Goal: Information Seeking & Learning: Compare options

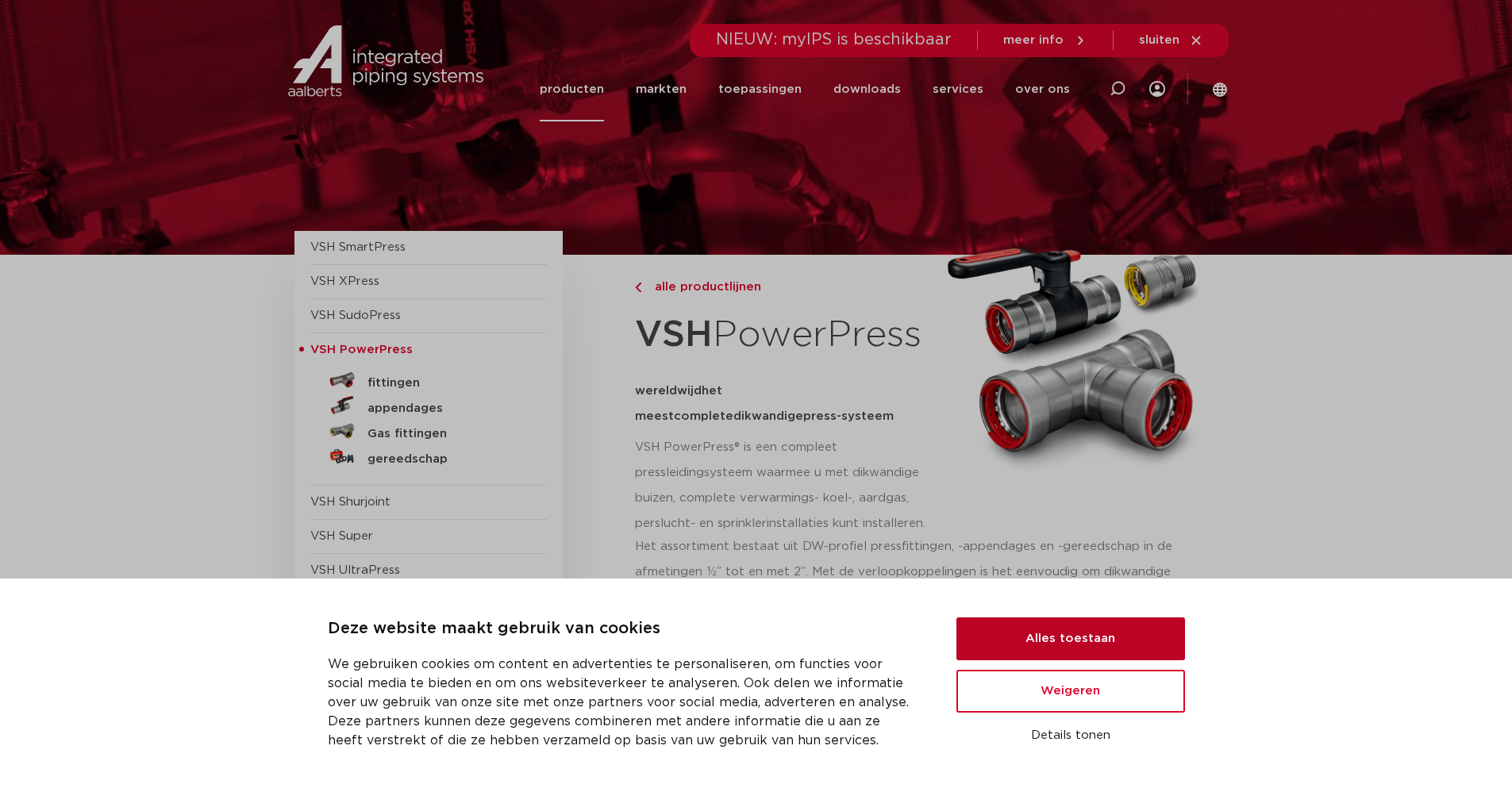
click at [1017, 646] on button "Alles toestaan" at bounding box center [1070, 638] width 229 height 43
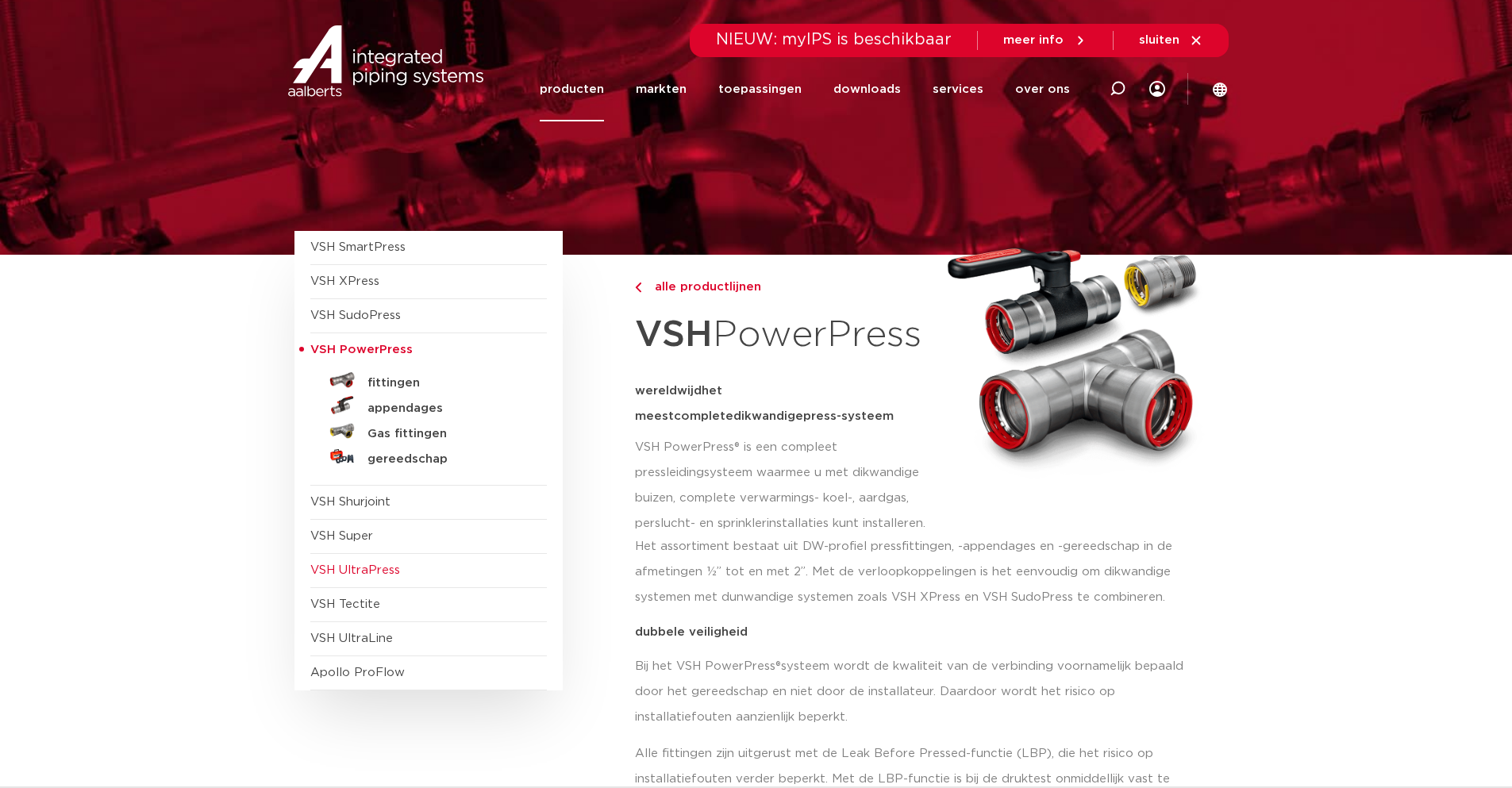
click at [388, 575] on span "VSH UltraPress" at bounding box center [354, 570] width 90 height 12
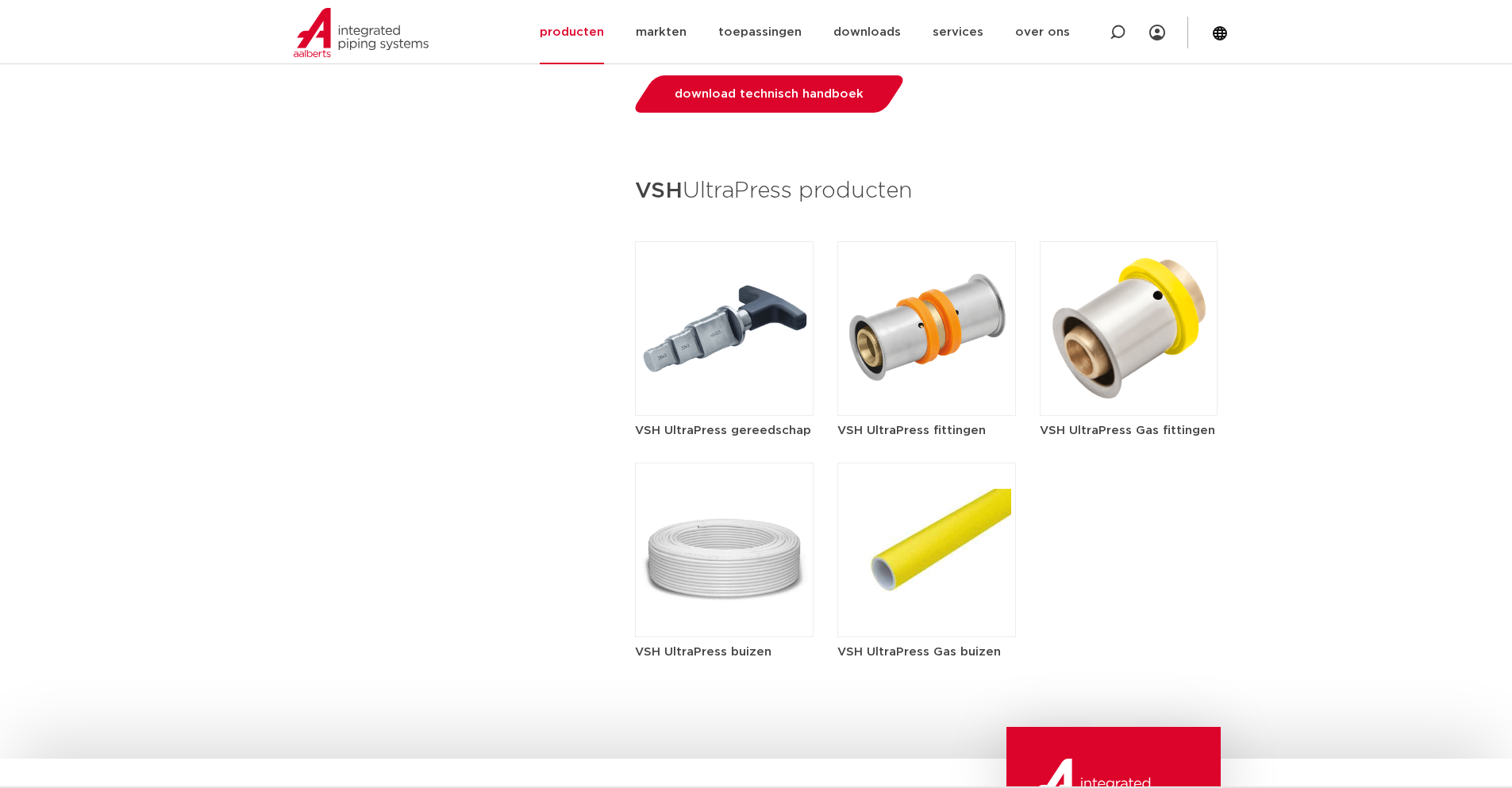
scroll to position [1903, 0]
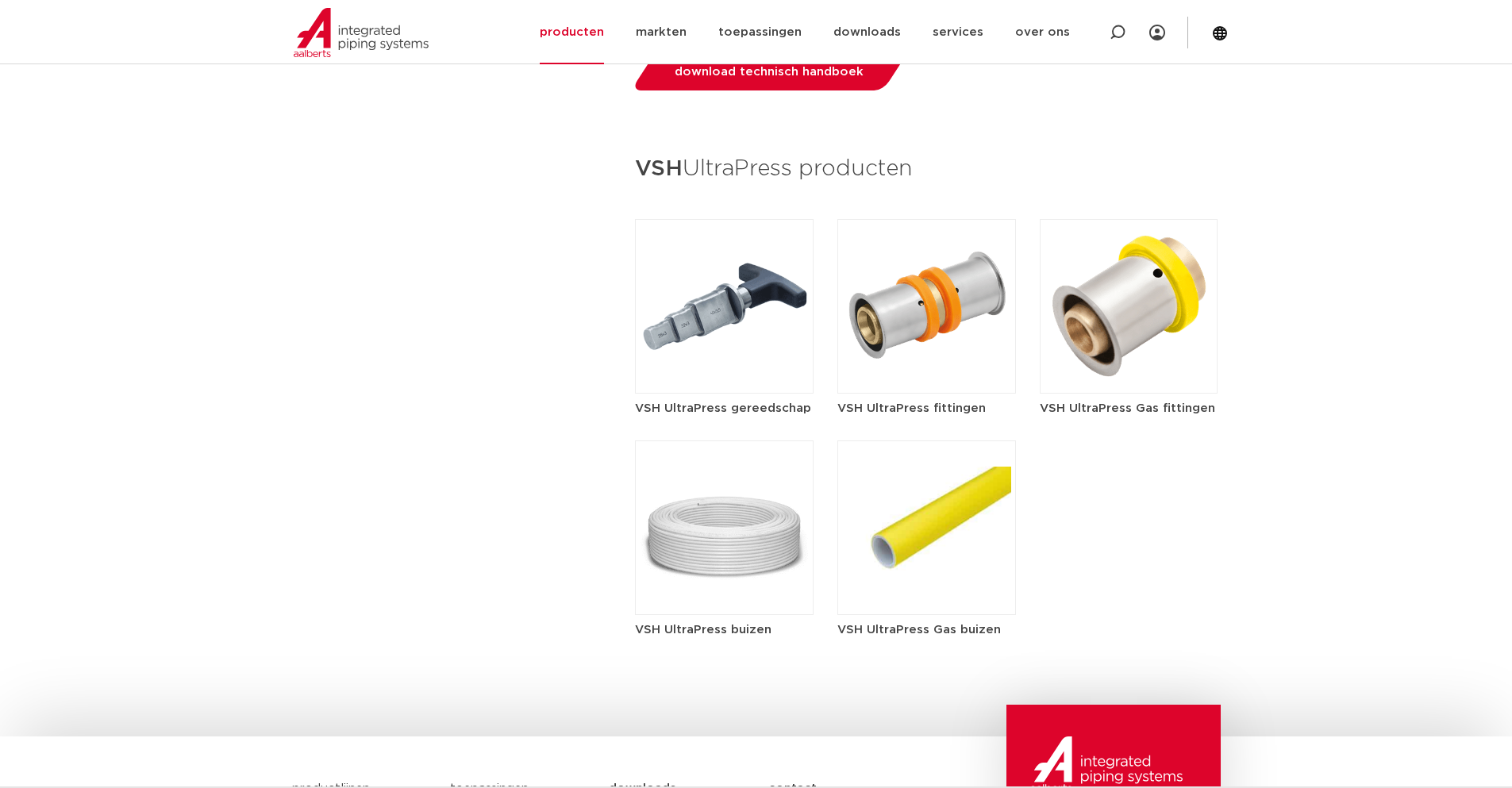
click at [748, 374] on article "VSH UltraPress gereedschap" at bounding box center [724, 318] width 179 height 198
click at [720, 400] on h5 "VSH UltraPress gereedschap" at bounding box center [724, 408] width 179 height 17
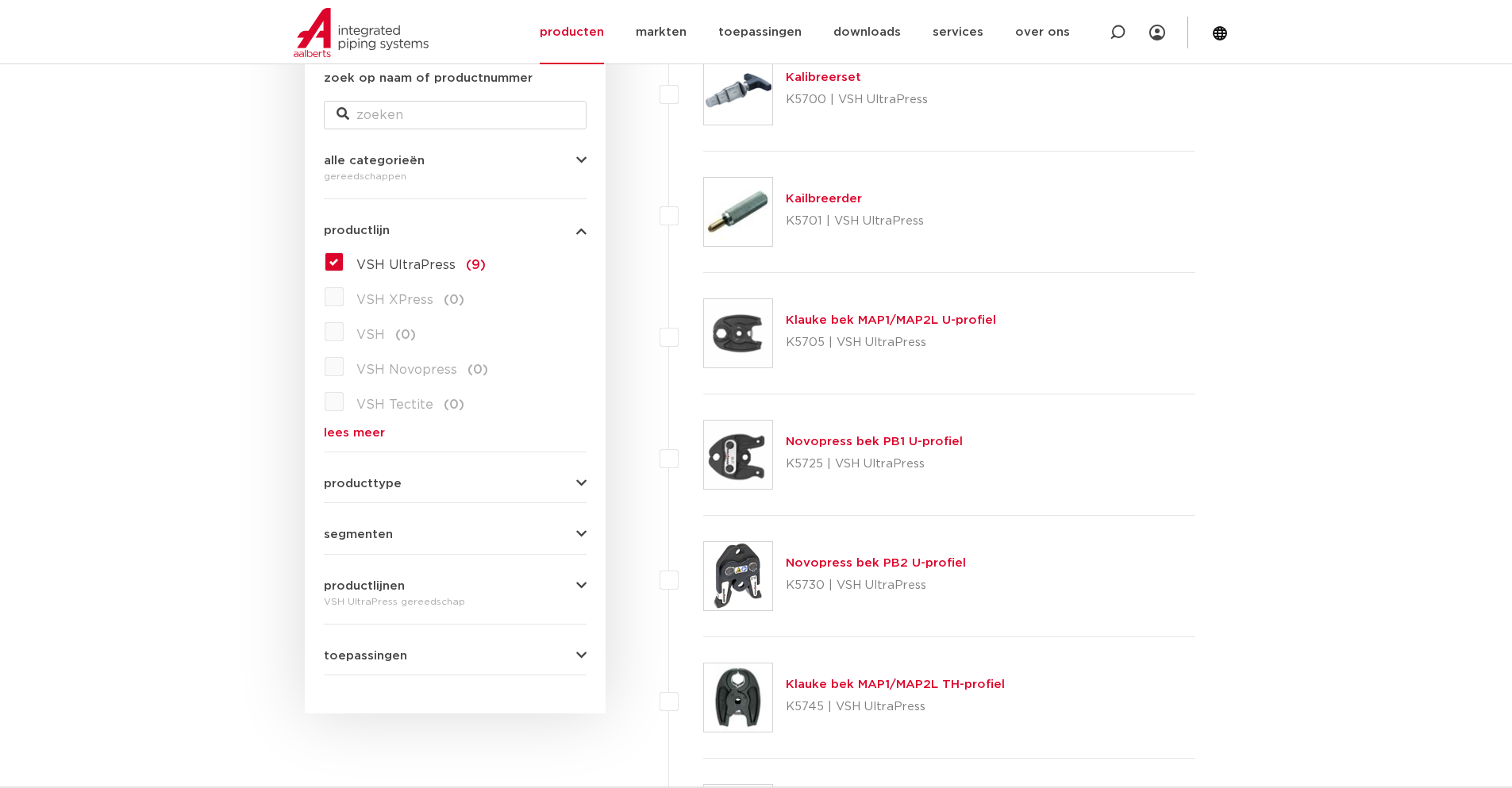
scroll to position [317, 0]
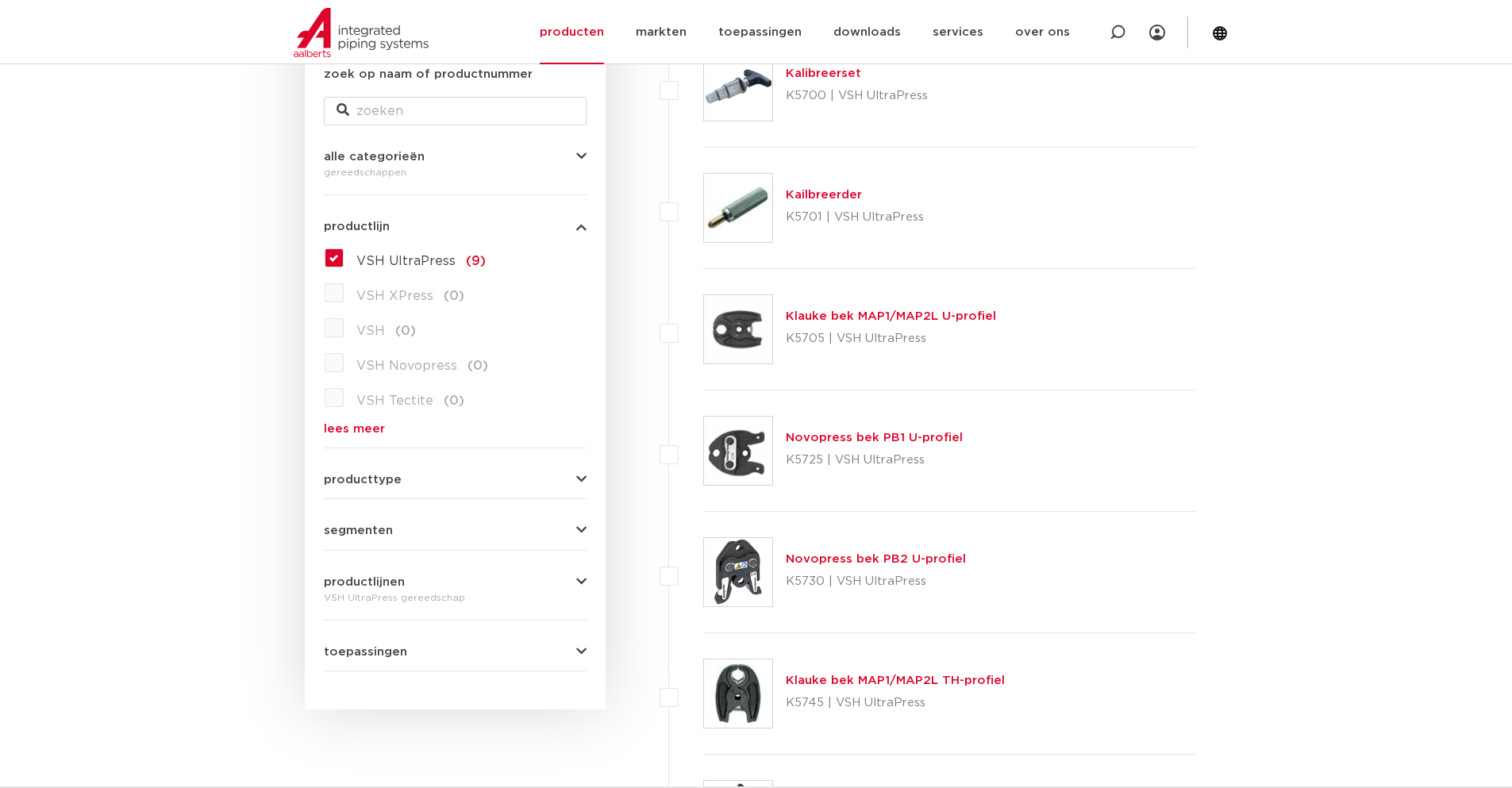
click at [911, 432] on link "Novopress bek PB1 U-profiel" at bounding box center [874, 437] width 177 height 12
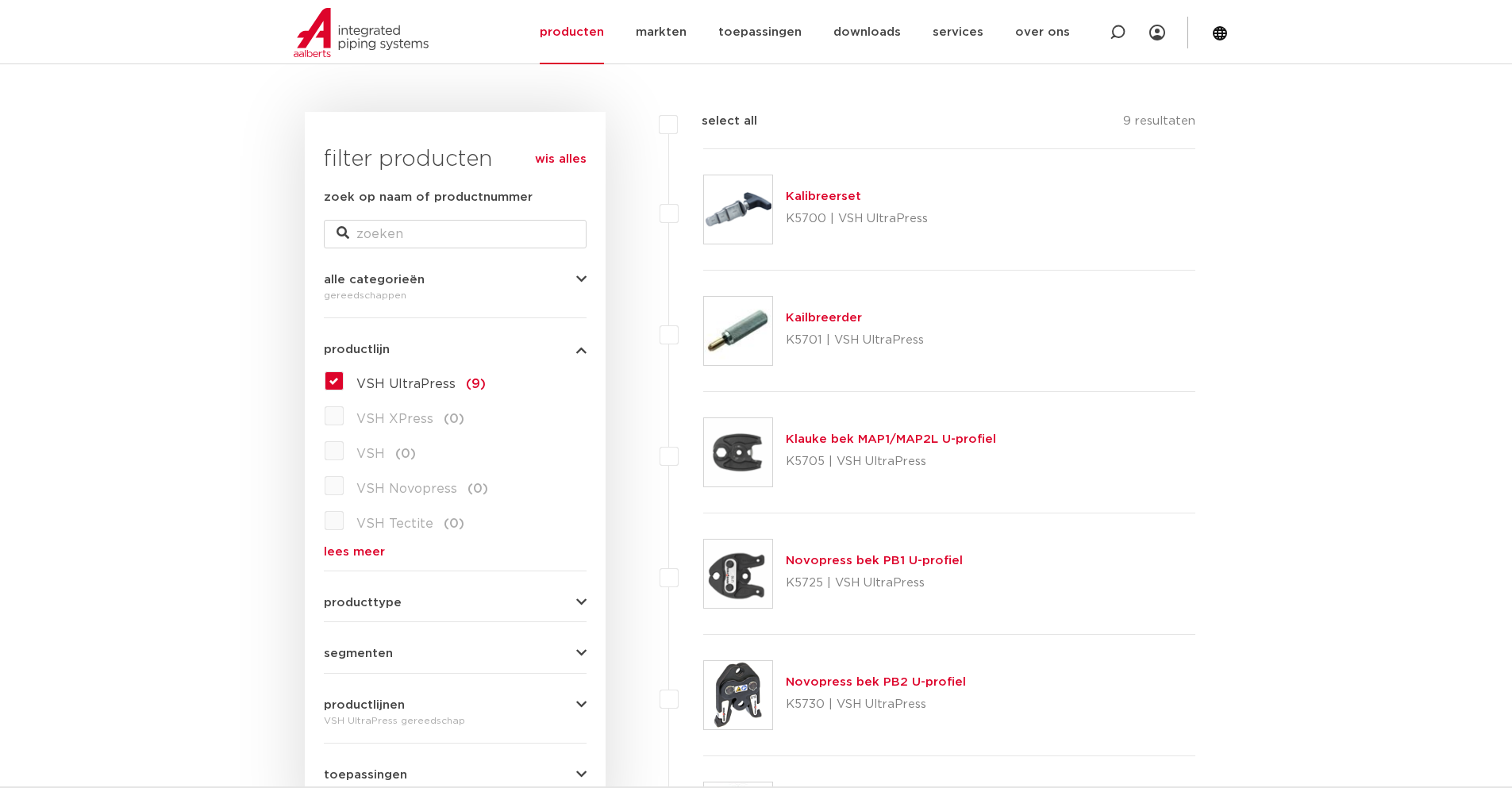
scroll to position [183, 0]
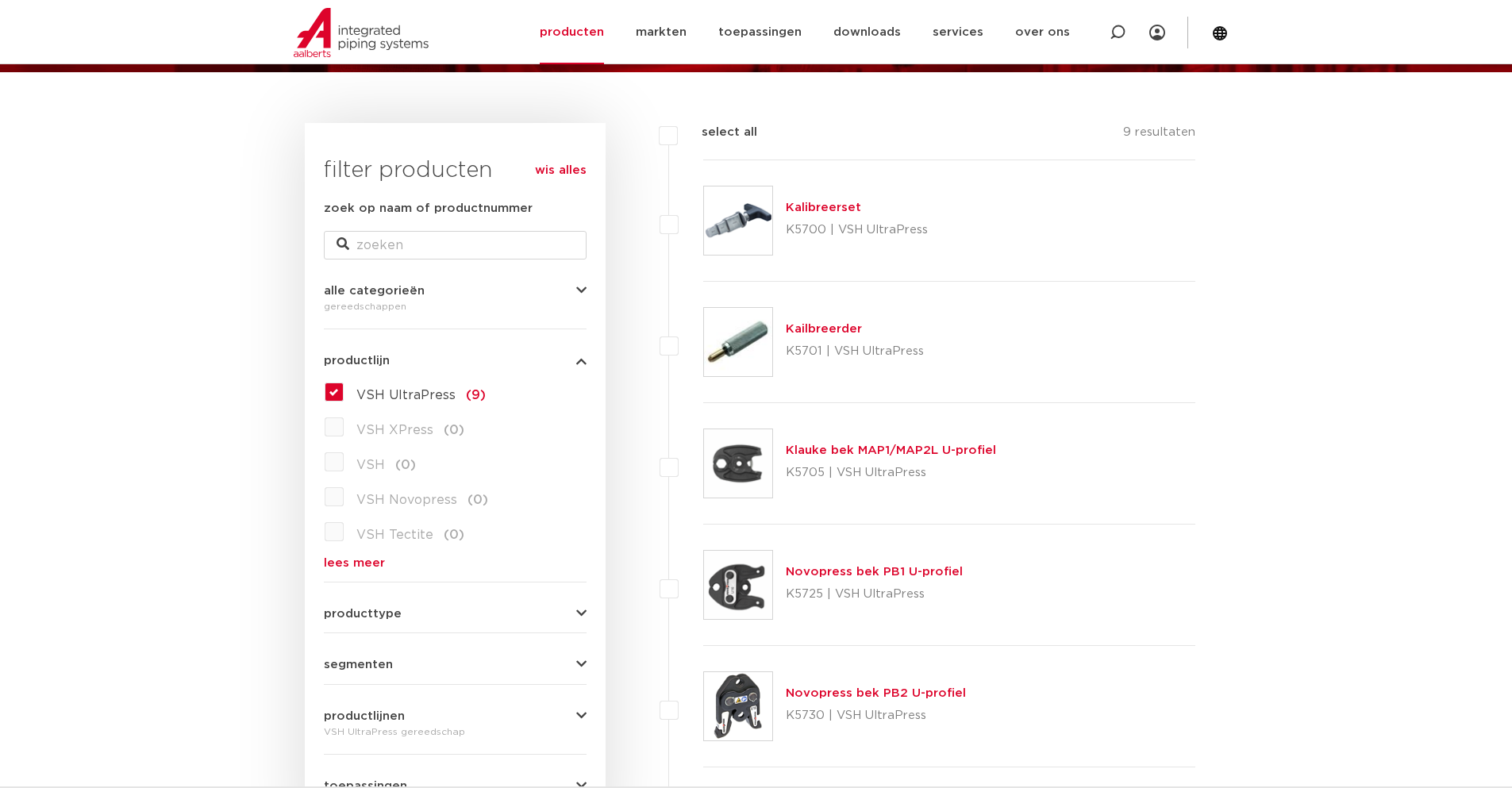
click at [890, 705] on p "K5730 | VSH UltraPress" at bounding box center [875, 715] width 180 height 25
click at [892, 696] on link "Novopress bek PB2 U-profiel" at bounding box center [875, 693] width 180 height 12
